Goal: Task Accomplishment & Management: Manage account settings

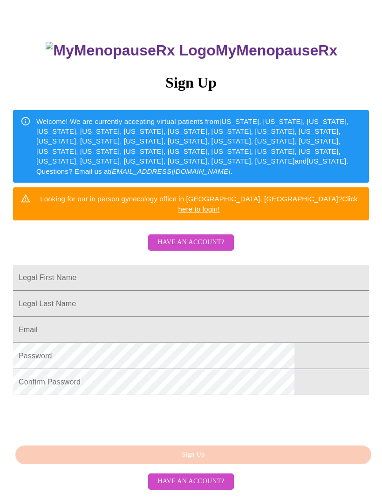
click at [199, 237] on span "Have an account?" at bounding box center [191, 243] width 67 height 12
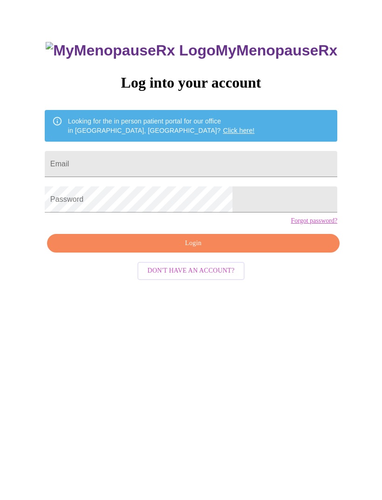
scroll to position [9, 0]
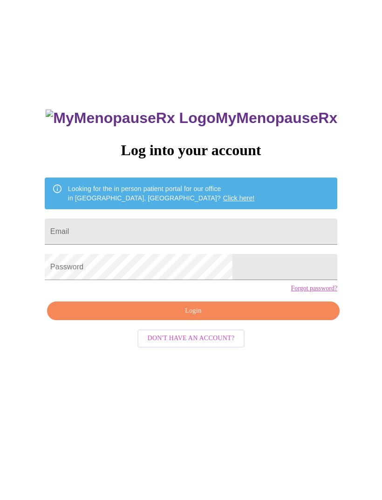
click at [253, 236] on input "Email" at bounding box center [191, 232] width 293 height 26
click at [169, 235] on input "Email" at bounding box center [191, 232] width 293 height 26
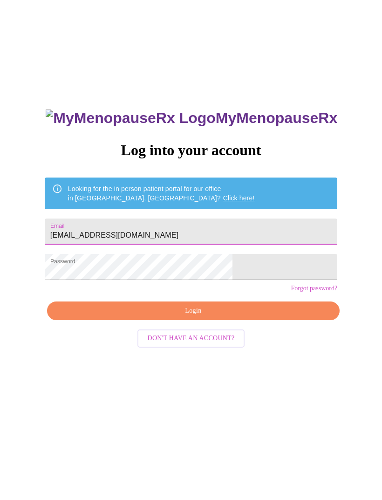
type input "[EMAIL_ADDRESS][DOMAIN_NAME]"
click at [248, 321] on button "Login" at bounding box center [193, 311] width 293 height 19
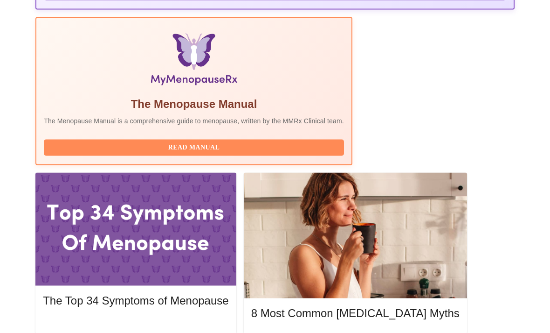
scroll to position [305, 0]
